Goal: Task Accomplishment & Management: Manage account settings

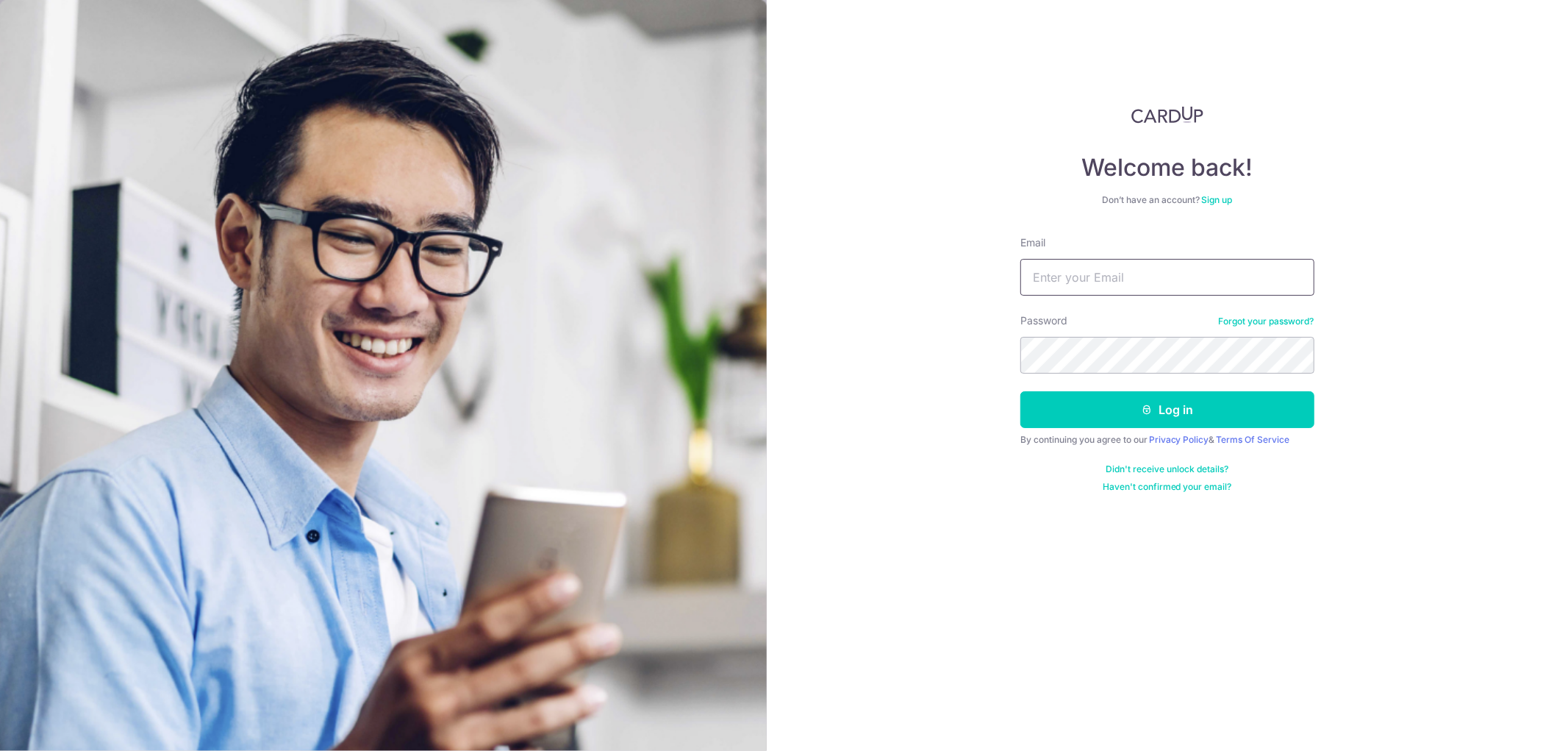
click at [1115, 271] on input "Email" at bounding box center [1168, 277] width 294 height 37
drag, startPoint x: 1213, startPoint y: 277, endPoint x: 1107, endPoint y: 277, distance: 106.0
click at [1107, 277] on input "[PERSON_NAME][EMAIL_ADDRESS][DOMAIN_NAME]" at bounding box center [1168, 277] width 294 height 37
type input "[PERSON_NAME][EMAIL_ADDRESS][DOMAIN_NAME]"
click at [1021, 391] on button "Log in" at bounding box center [1168, 409] width 294 height 37
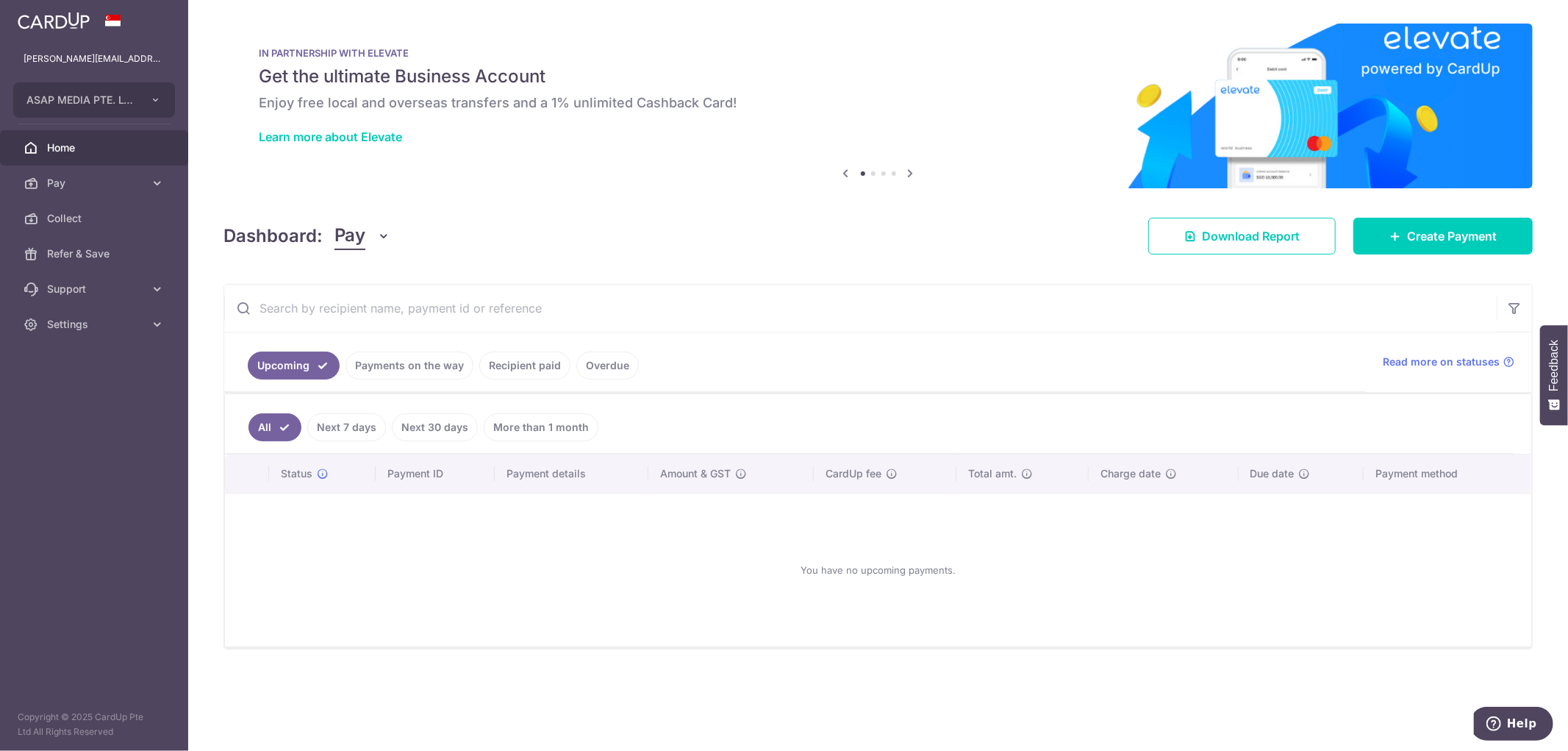
click at [523, 370] on link "Recipient paid" at bounding box center [524, 365] width 91 height 28
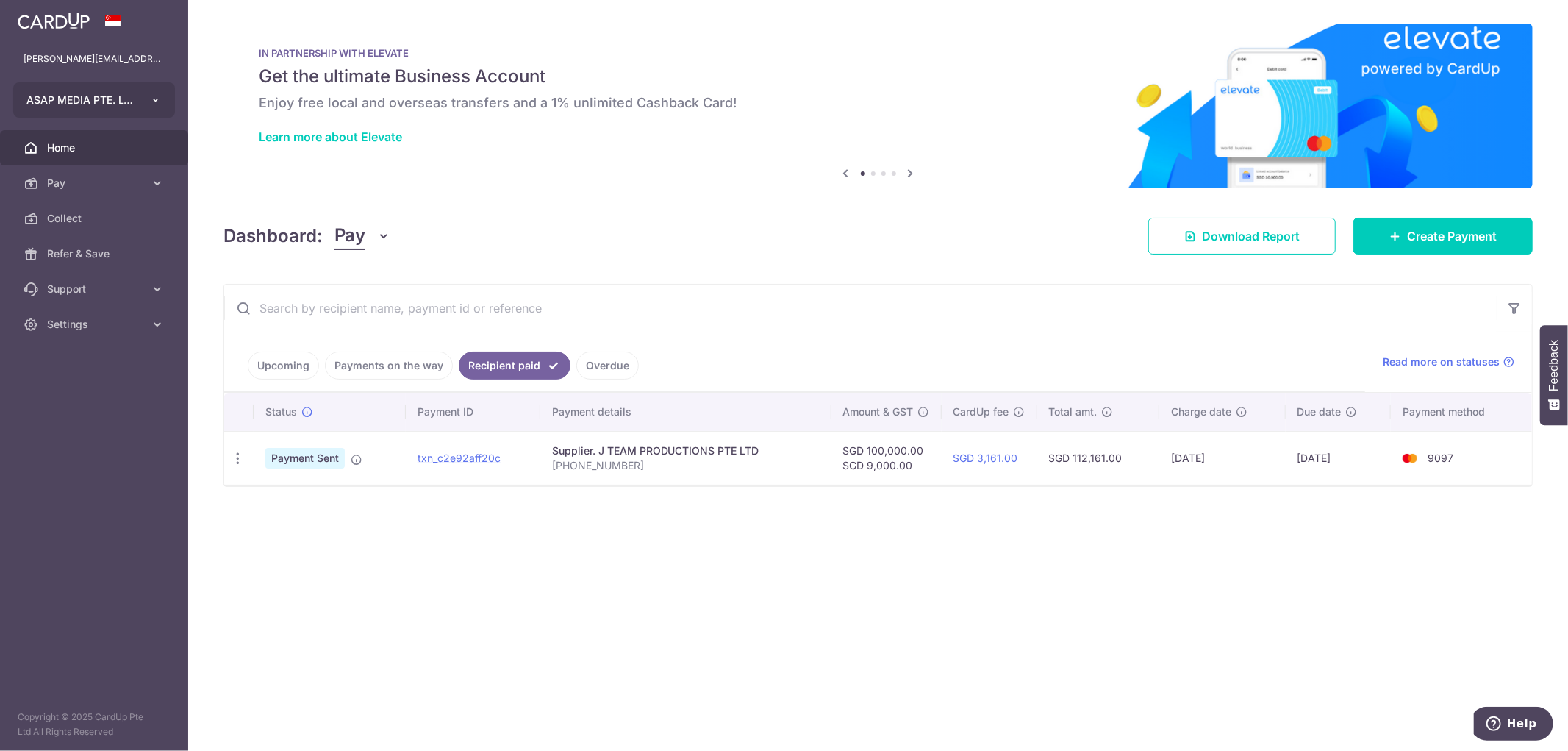
click at [141, 105] on button "ASAP MEDIA PTE. LTD." at bounding box center [94, 100] width 162 height 35
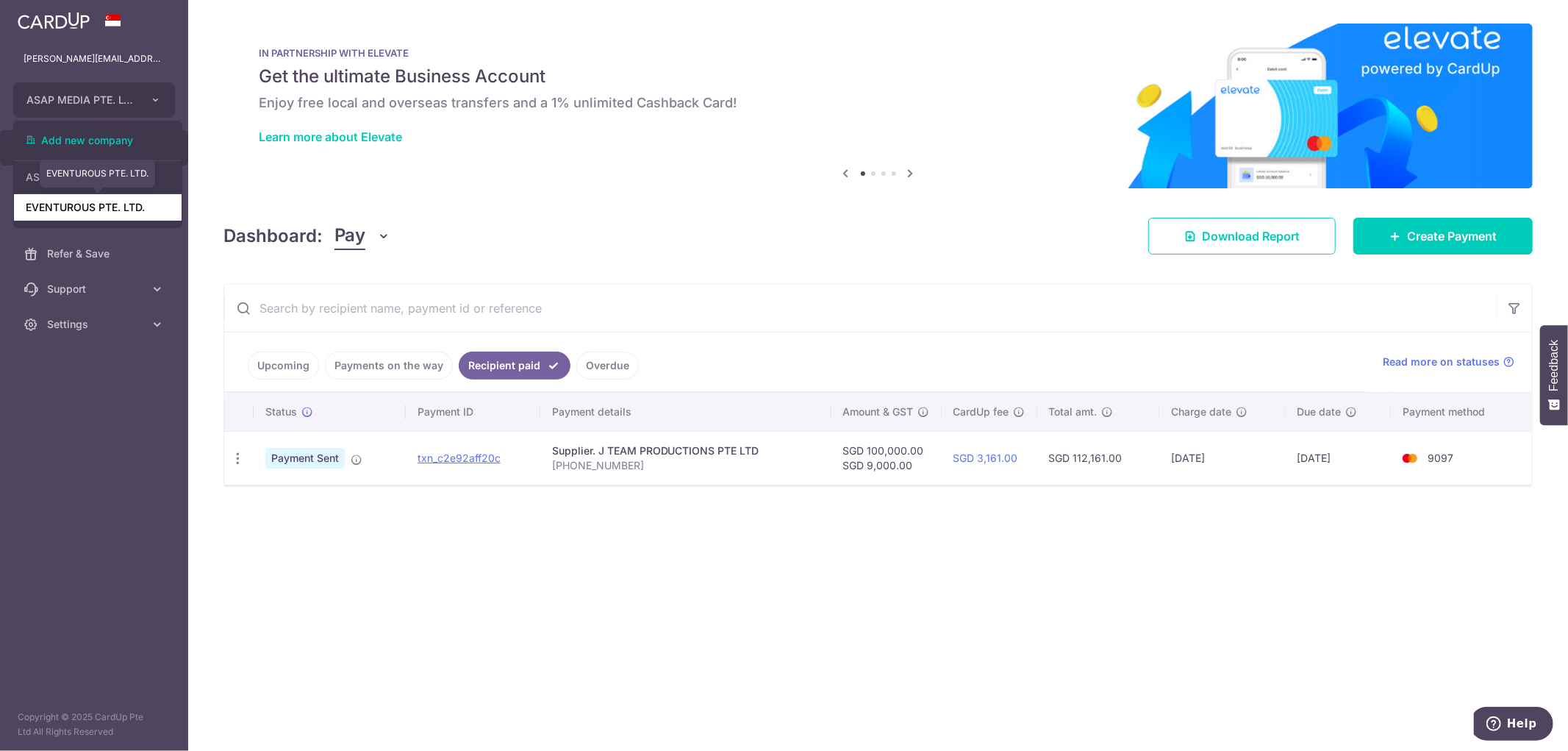
click at [94, 206] on link "EVENTUROUS PTE. LTD." at bounding box center [97, 207] width 167 height 26
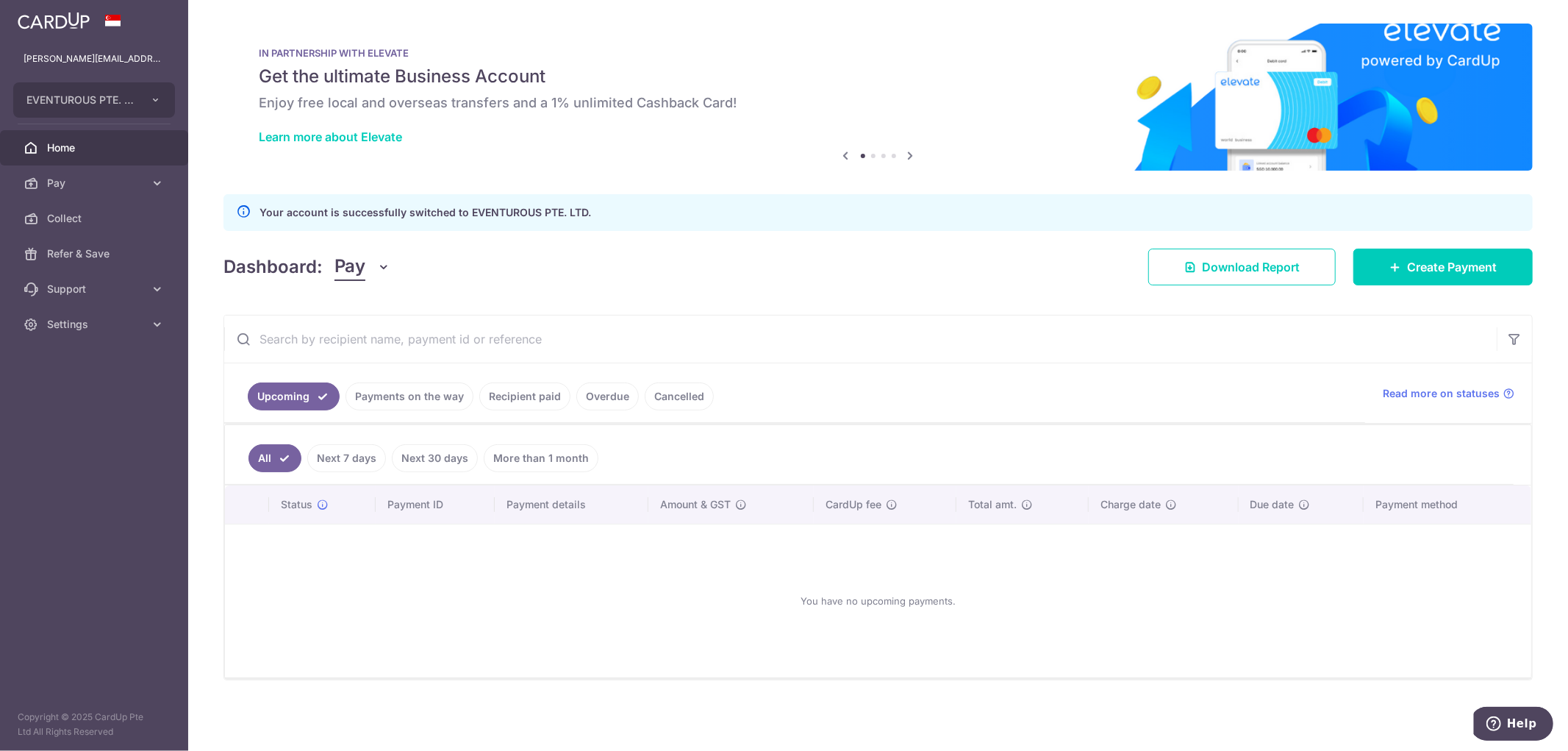
click at [513, 392] on link "Recipient paid" at bounding box center [524, 396] width 91 height 28
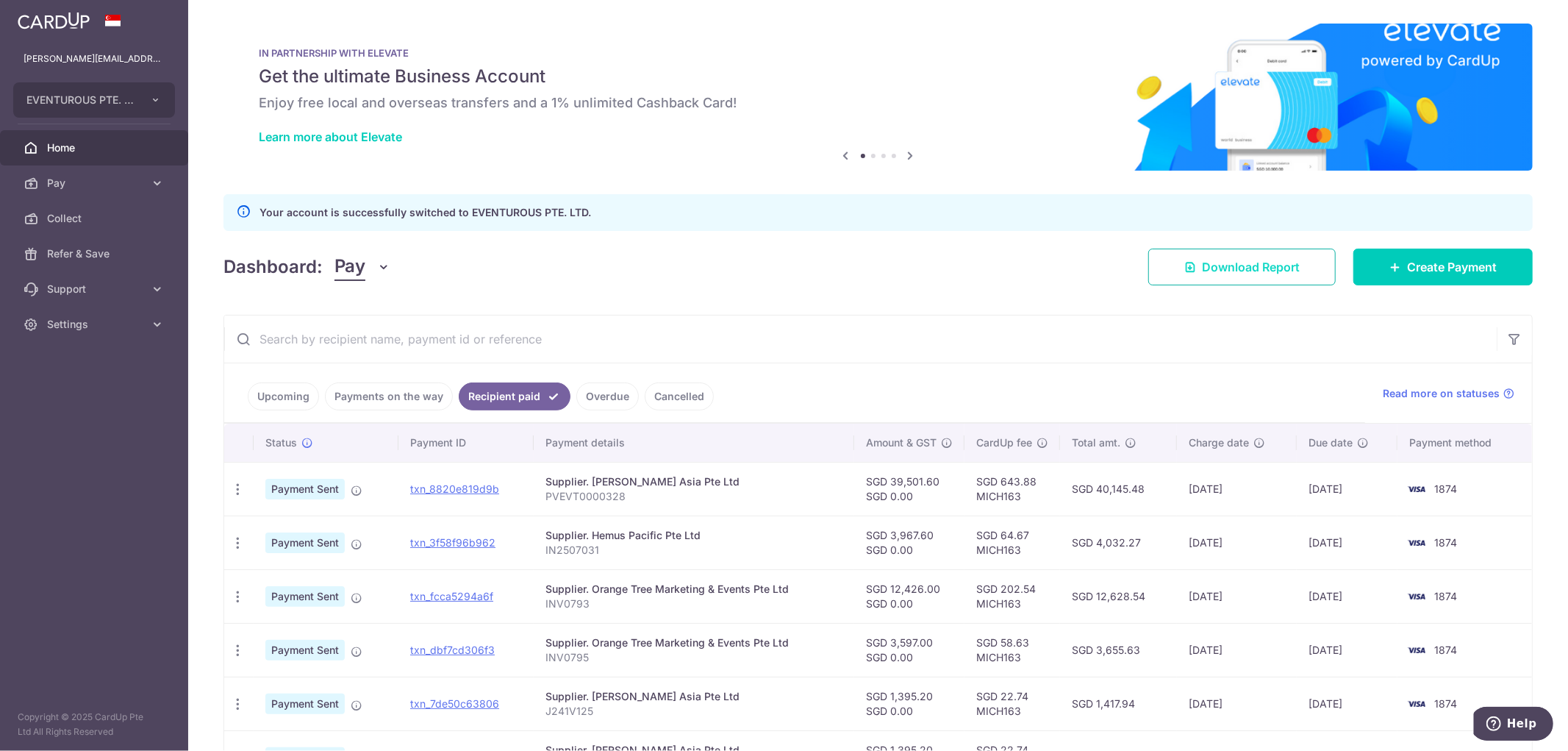
click at [1226, 265] on span "Download Report" at bounding box center [1250, 267] width 98 height 17
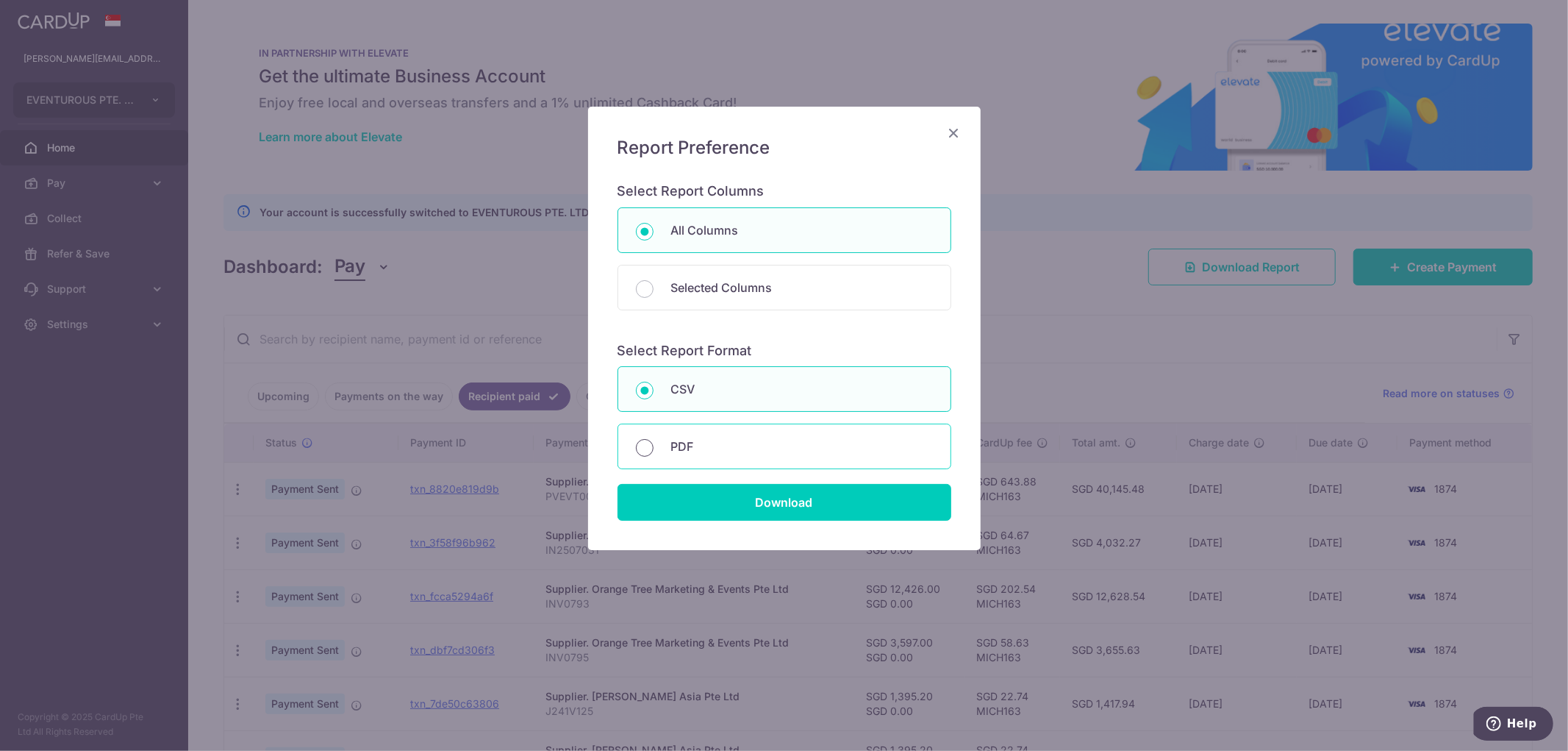
click at [636, 451] on input "PDF" at bounding box center [644, 448] width 17 height 17
radio input "true"
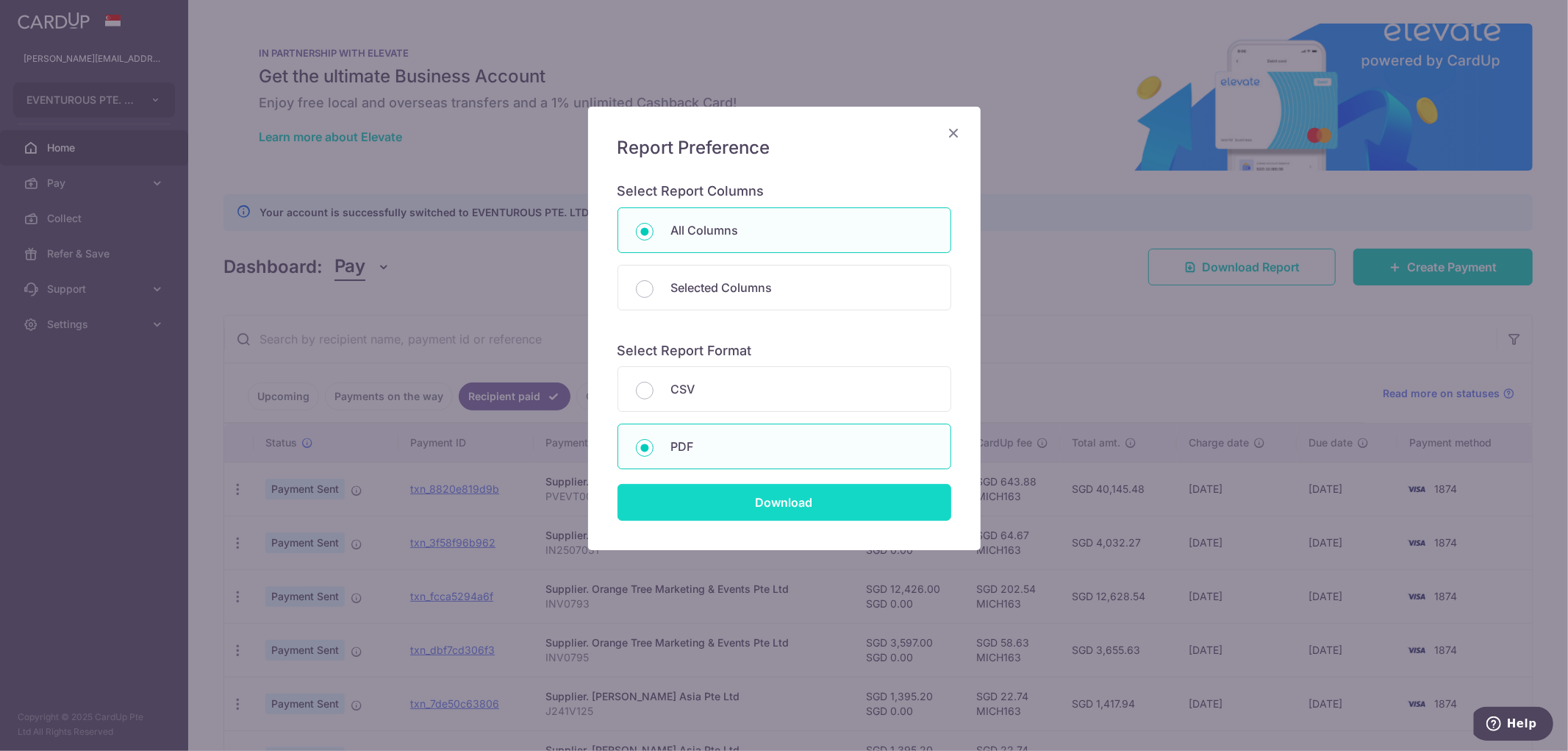
click at [752, 511] on input "Download" at bounding box center [784, 502] width 334 height 37
